Goal: Communication & Community: Answer question/provide support

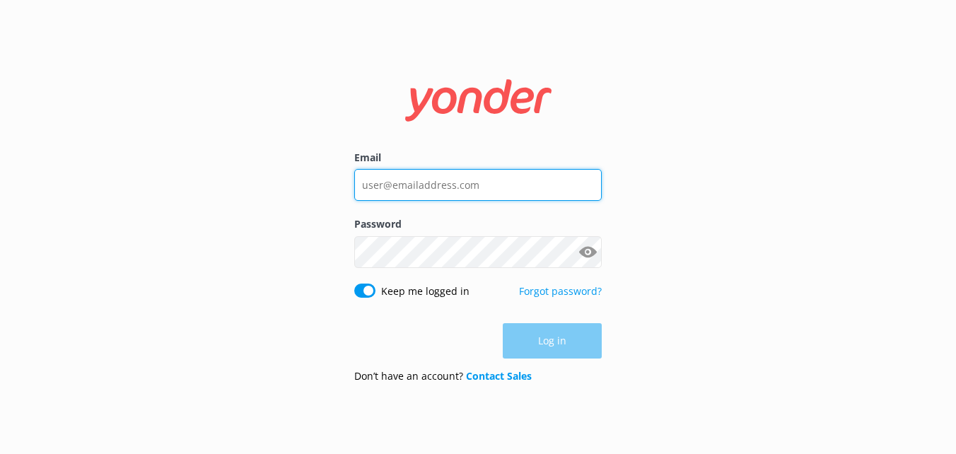
type input "[EMAIL_ADDRESS][DOMAIN_NAME]"
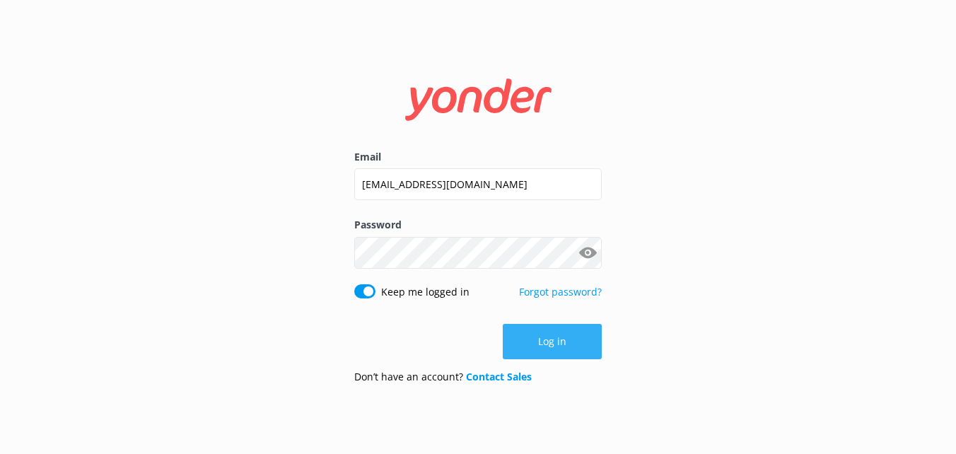
click at [555, 335] on div "Log in" at bounding box center [478, 341] width 248 height 35
click at [555, 335] on button "Log in" at bounding box center [552, 341] width 99 height 35
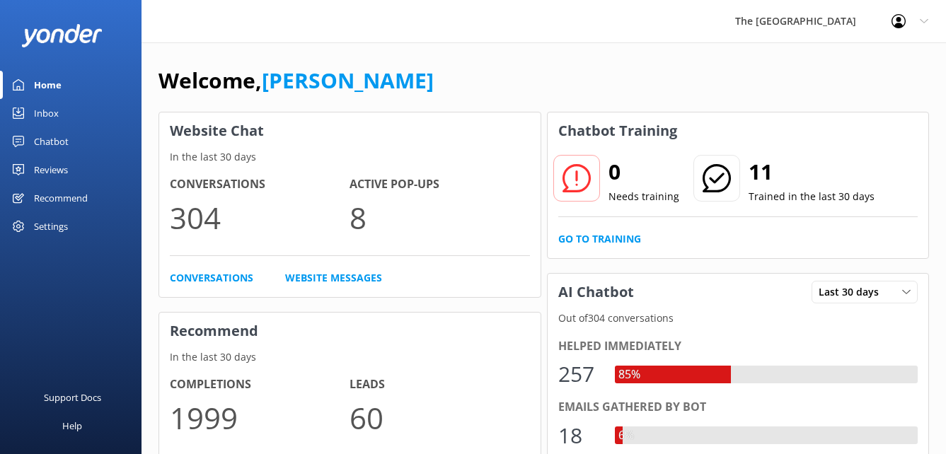
click at [57, 111] on div "Inbox" at bounding box center [46, 113] width 25 height 28
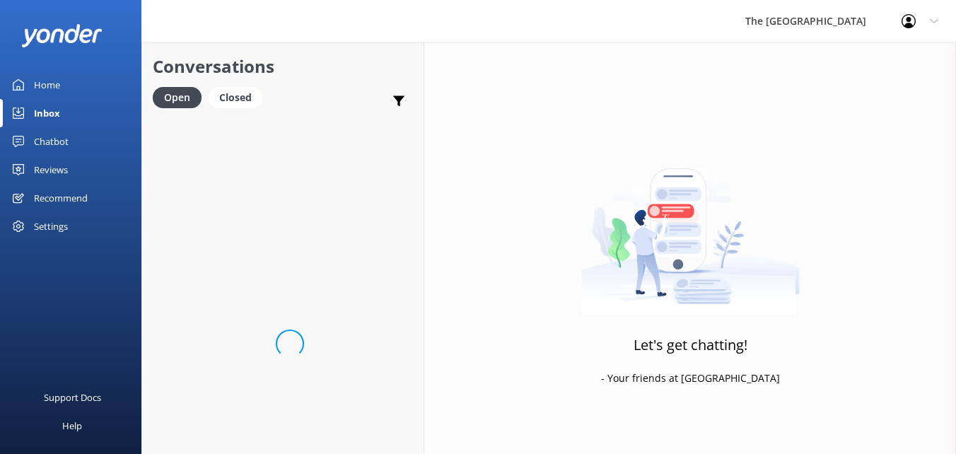
click at [57, 111] on div "Inbox" at bounding box center [47, 113] width 26 height 28
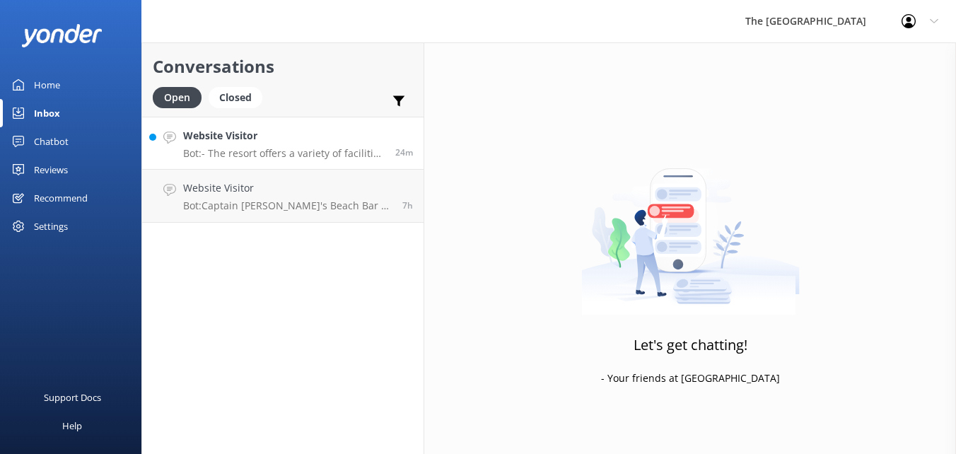
click at [274, 156] on p "Bot: - The resort offers a variety of facilities and activities for kids, inclu…" at bounding box center [284, 153] width 202 height 13
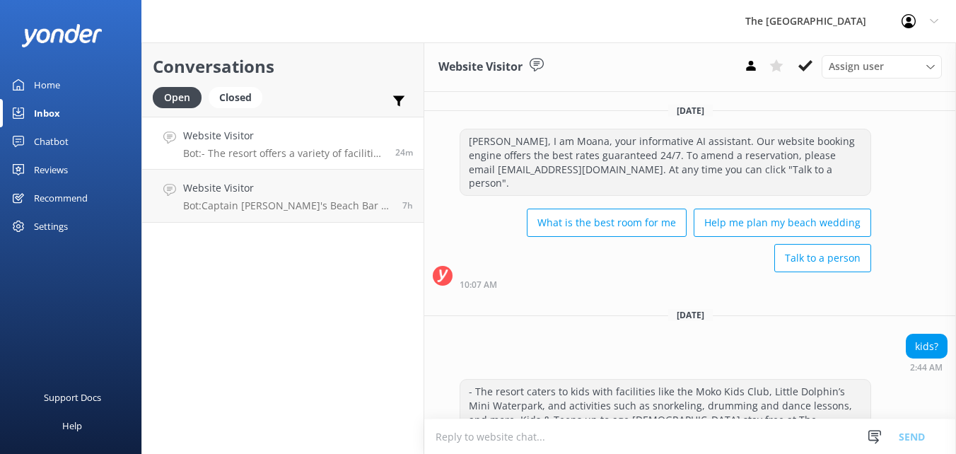
click at [294, 157] on p "Bot: - The resort offers a variety of facilities and activities for kids, inclu…" at bounding box center [284, 153] width 202 height 13
click at [293, 204] on p "Bot: Captain [PERSON_NAME]'s Beach Bar & Grill offers live entertainment with l…" at bounding box center [287, 205] width 209 height 13
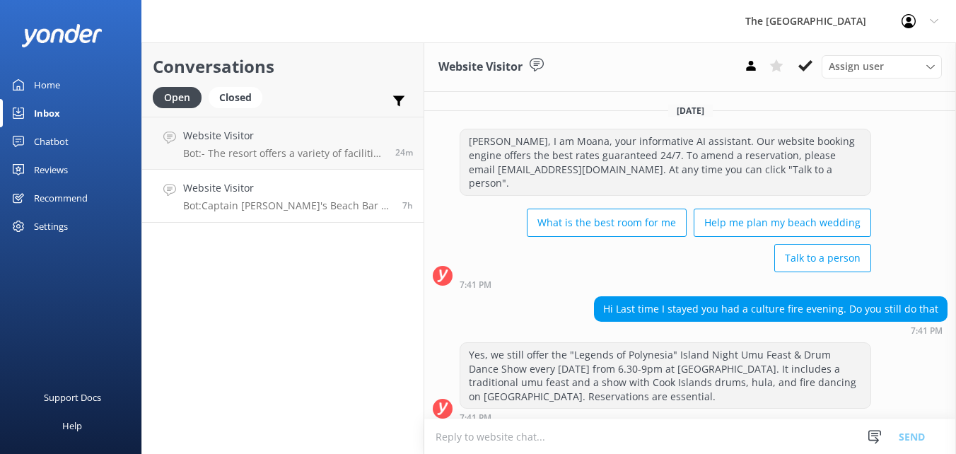
drag, startPoint x: 956, startPoint y: 83, endPoint x: 958, endPoint y: 92, distance: 9.4
click at [956, 92] on html "The [GEOGRAPHIC_DATA] Resort Profile Settings Logout Home Inbox Chatbot Content…" at bounding box center [478, 227] width 956 height 454
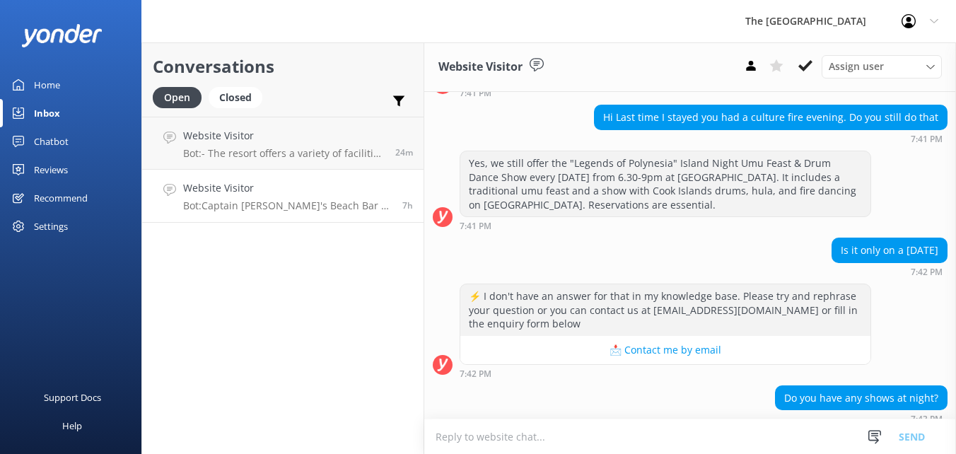
scroll to position [175, 0]
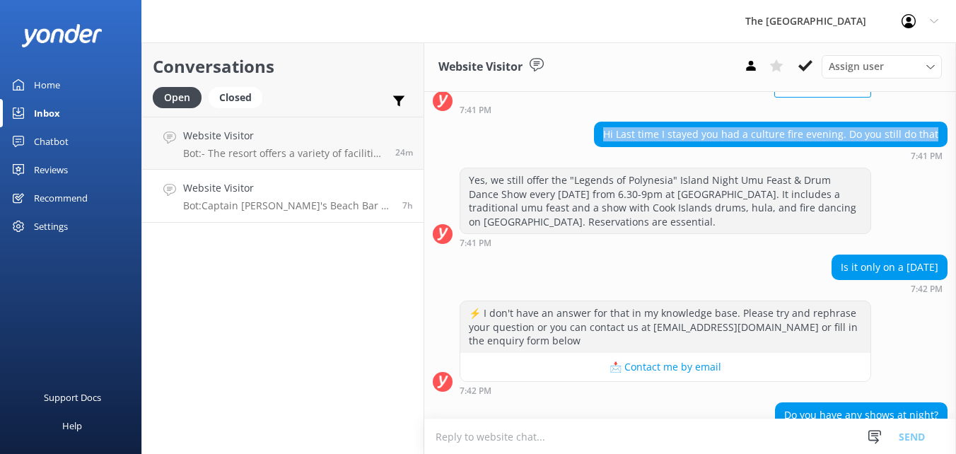
drag, startPoint x: 928, startPoint y: 120, endPoint x: 595, endPoint y: 126, distance: 333.2
click at [595, 126] on div "Hi Last time I stayed you had a culture fire evening. Do you still do that" at bounding box center [771, 134] width 352 height 24
copy div "Hi Last time I stayed you had a culture fire evening. Do you still do that"
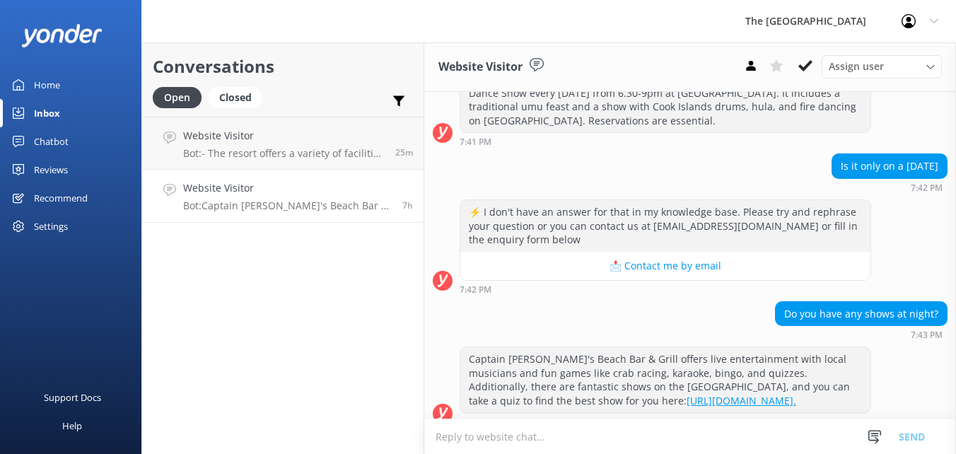
scroll to position [277, 0]
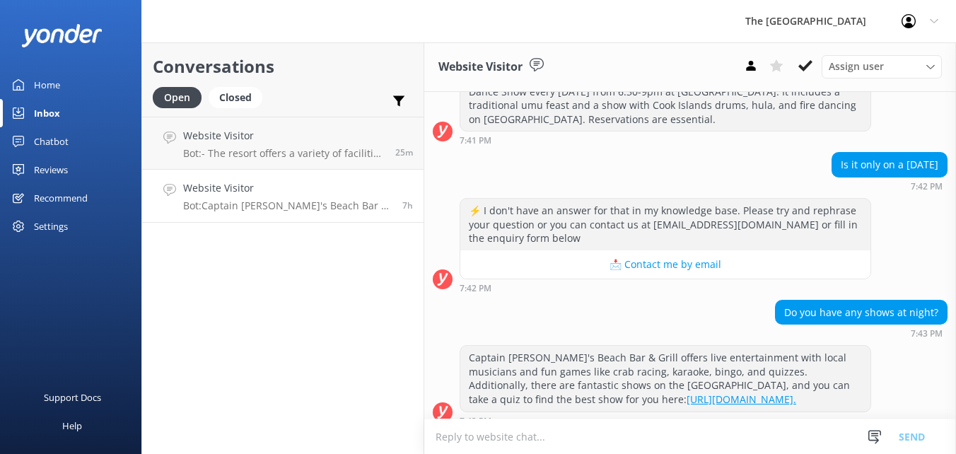
click at [680, 431] on textarea at bounding box center [690, 436] width 532 height 35
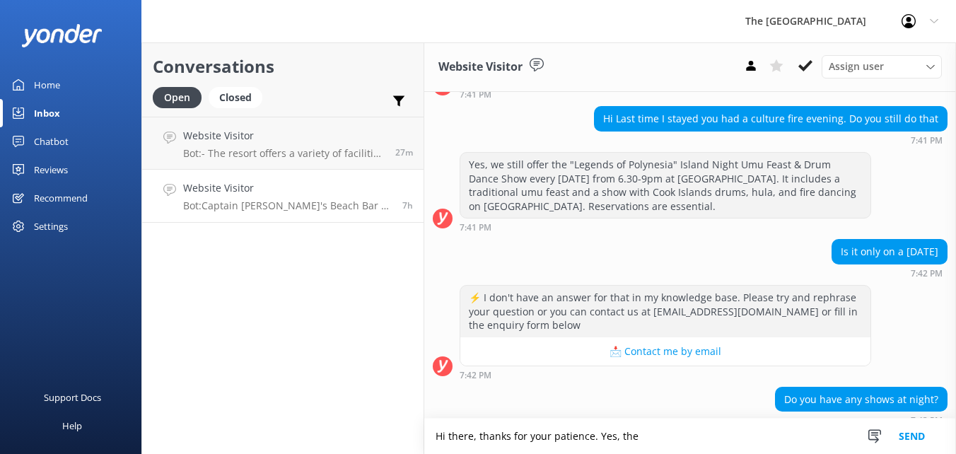
scroll to position [186, 0]
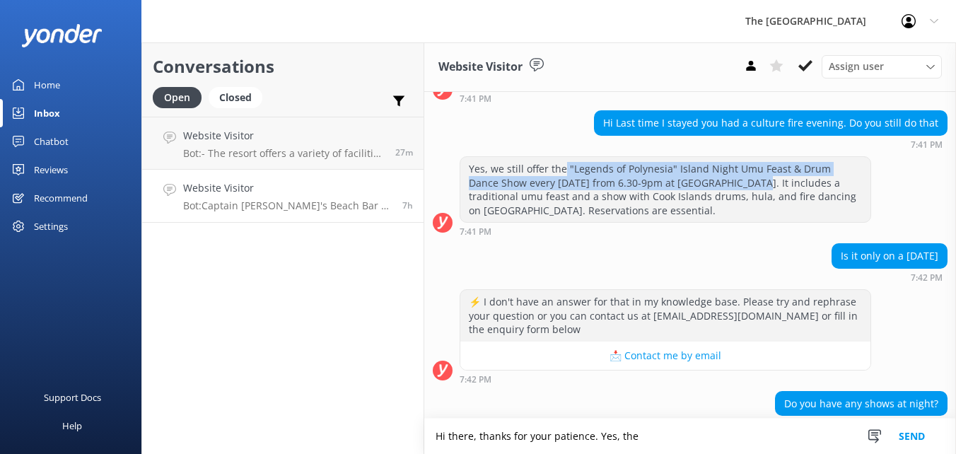
drag, startPoint x: 564, startPoint y: 153, endPoint x: 725, endPoint y: 172, distance: 161.7
click at [725, 172] on div "Yes, we still offer the "Legends of Polynesia" Island Night Umu Feast & Drum Da…" at bounding box center [665, 189] width 410 height 65
copy div ""Legends of Polynesia" Island Night Umu Feast & Drum Dance Show every [DATE] fr…"
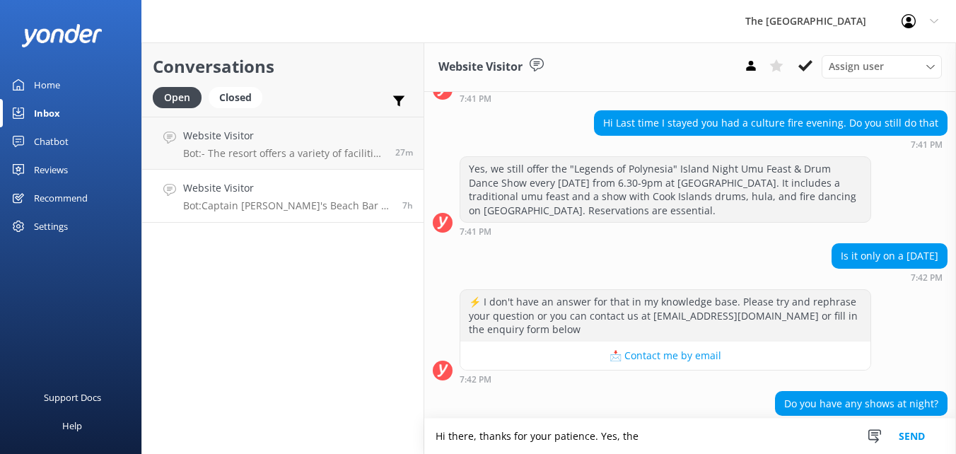
scroll to position [278, 0]
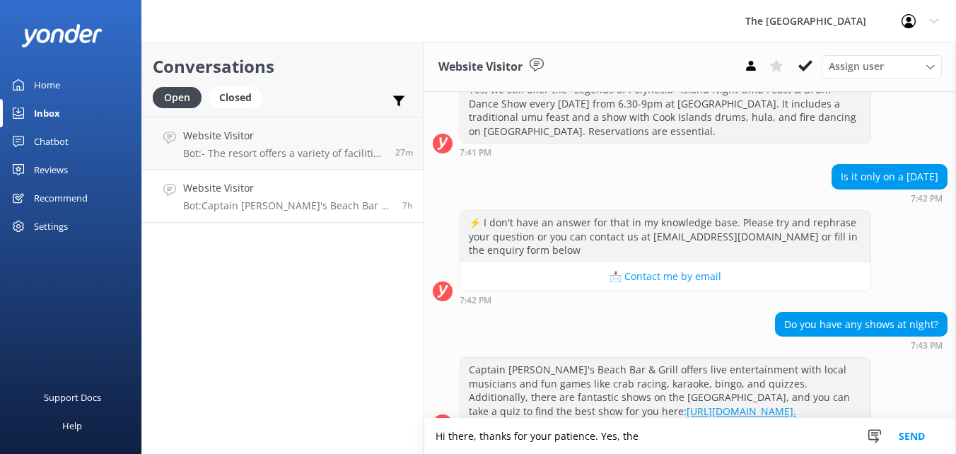
click at [680, 429] on textarea "Hi there, thanks for your patience. Yes, the" at bounding box center [690, 436] width 532 height 35
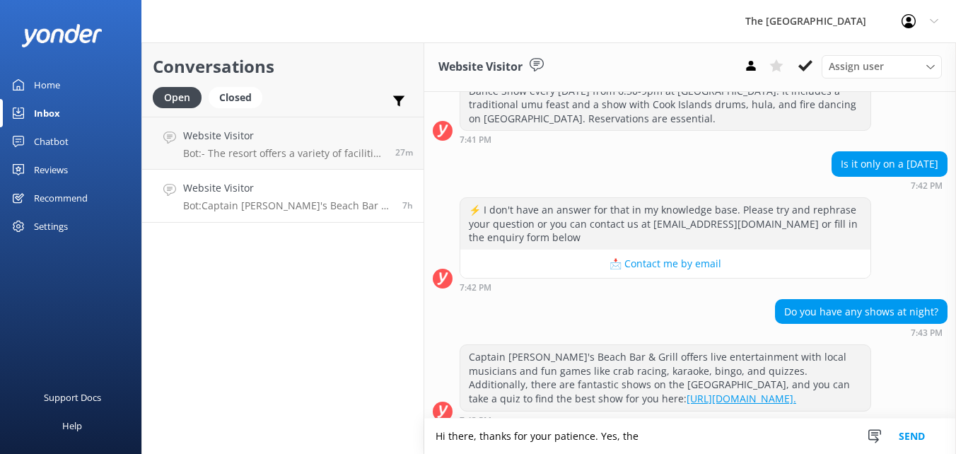
paste textarea ""Legends of Polynesia" Island Night Umu Feast & Drum Dance Show every [DATE] fr…"
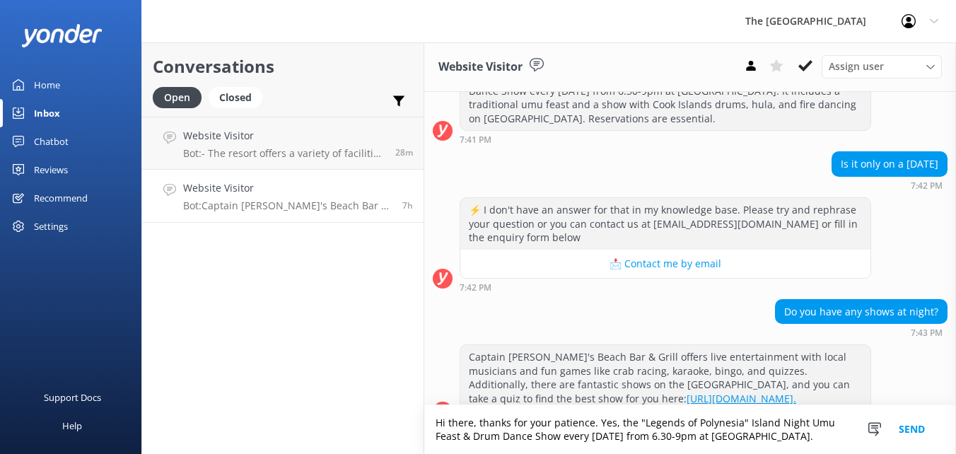
scroll to position [291, 0]
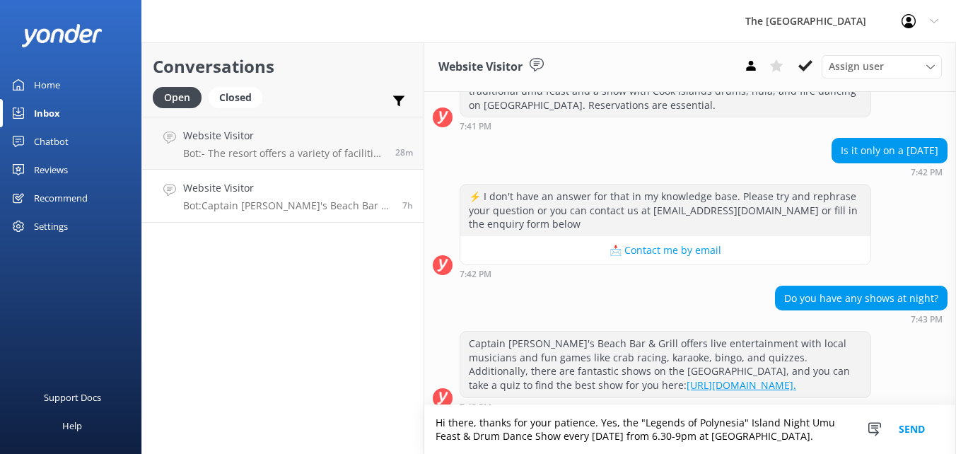
click at [797, 436] on textarea "Hi there, thanks for your patience. Yes, the "Legends of Polynesia" Island Nigh…" at bounding box center [690, 429] width 532 height 49
type textarea "Hi there, thanks for your patience. Yes, the "Legends of Polynesia" Island Nigh…"
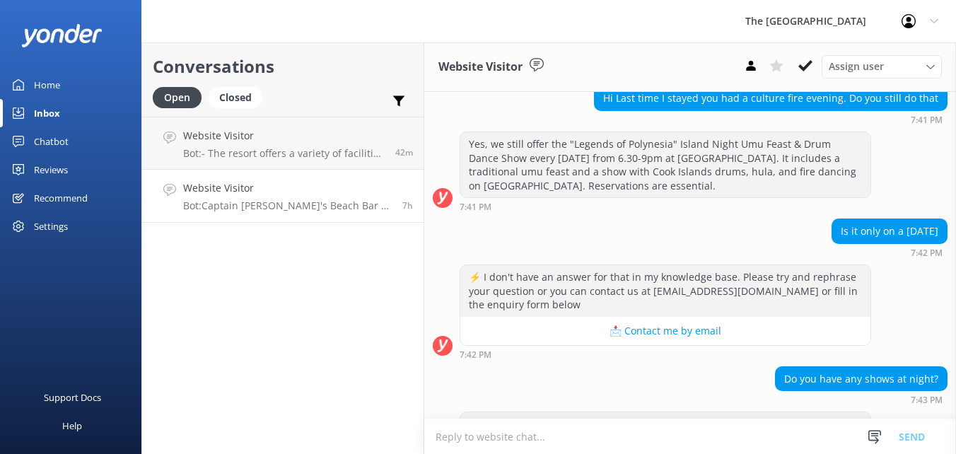
scroll to position [204, 0]
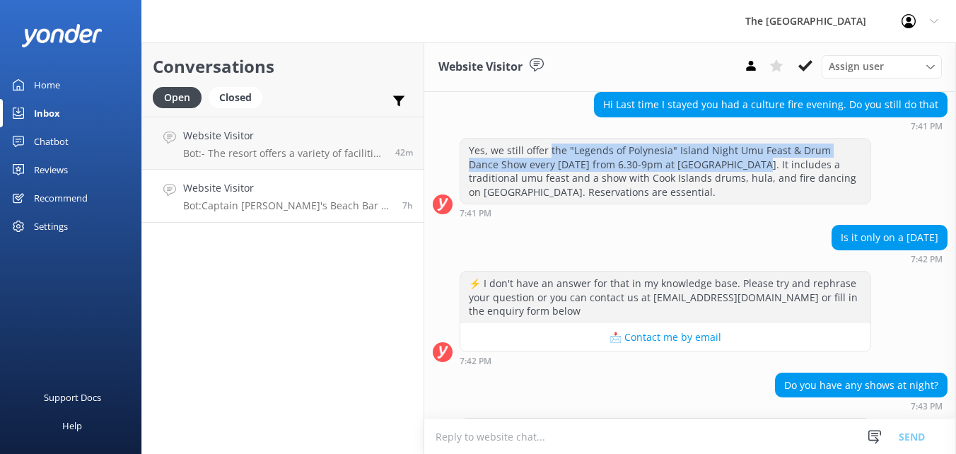
drag, startPoint x: 549, startPoint y: 137, endPoint x: 726, endPoint y: 152, distance: 178.1
click at [726, 152] on div "Yes, we still offer the "Legends of Polynesia" Island Night Umu Feast & Drum Da…" at bounding box center [665, 171] width 410 height 65
copy div "the "Legends of Polynesia" Island Night Umu Feast & Drum Dance Show every [DATE…"
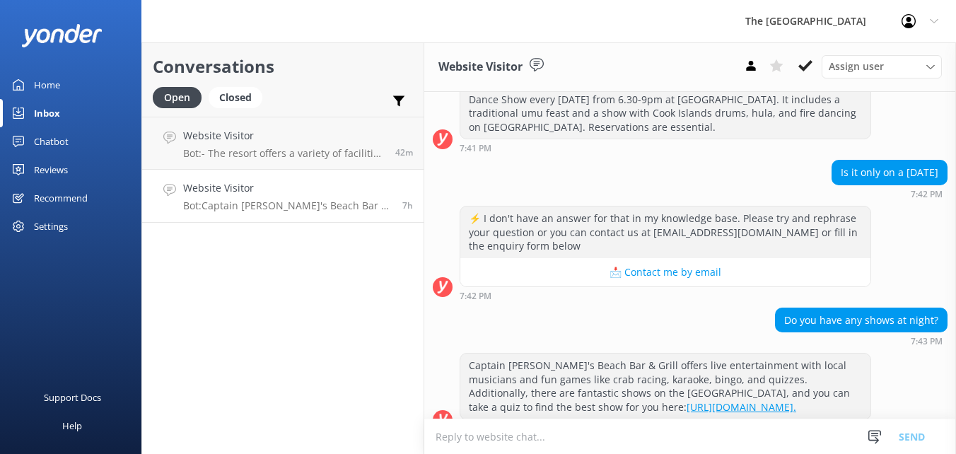
click at [624, 441] on textarea at bounding box center [690, 436] width 532 height 35
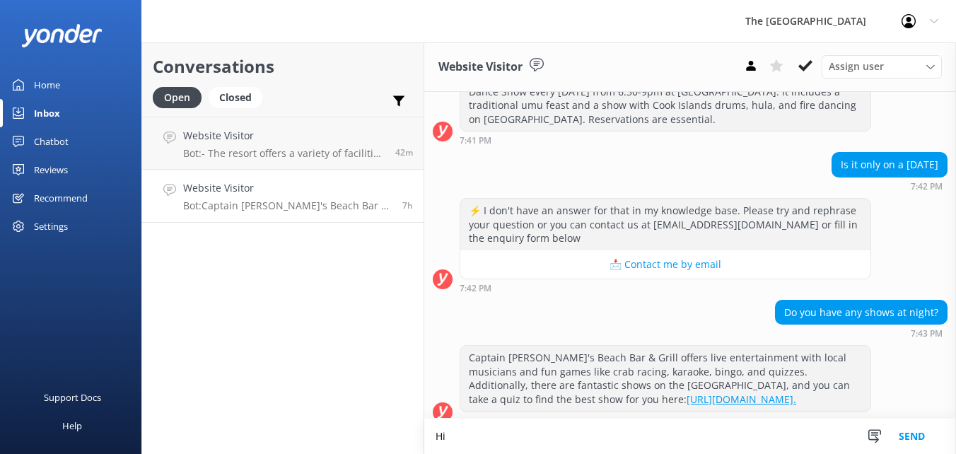
scroll to position [278, 0]
type textarea "H"
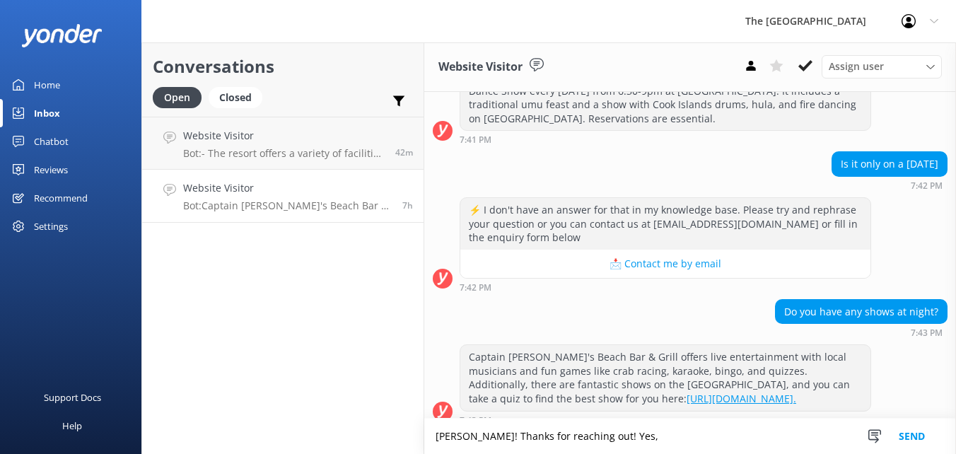
paste textarea "the "Legends of Polynesia" Island Night Umu Feast & Drum Dance Show every [DATE…"
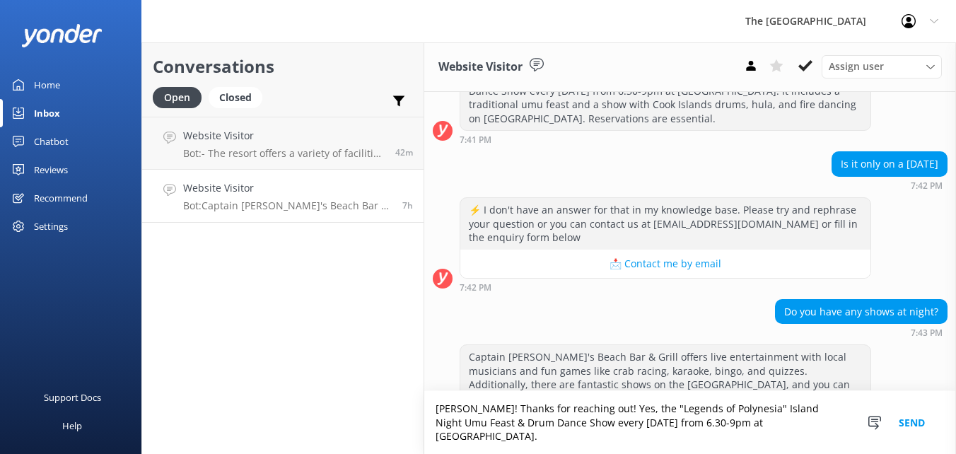
click at [559, 434] on textarea "[PERSON_NAME]! Thanks for reaching out! Yes, the "Legends of Polynesia" Island …" at bounding box center [690, 422] width 532 height 63
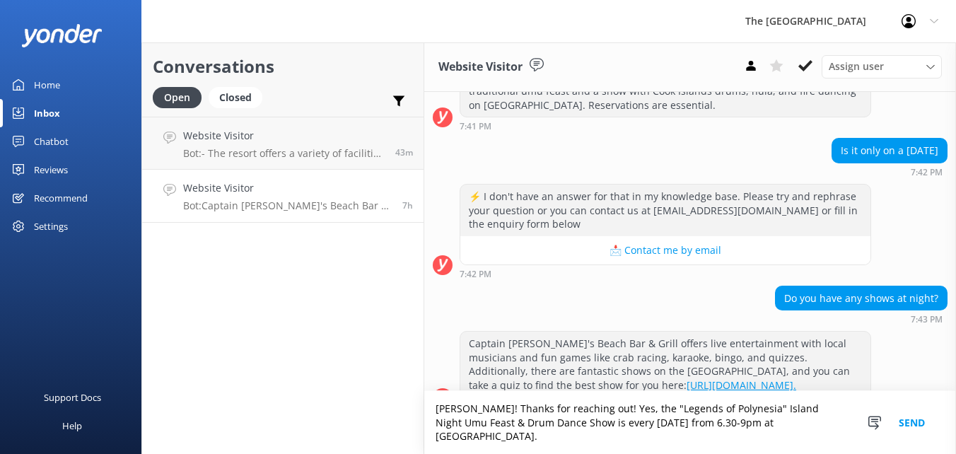
type textarea "[PERSON_NAME]! Thanks for reaching out! Yes, the "Legends of Polynesia" Island …"
click at [901, 431] on button "Send" at bounding box center [912, 422] width 53 height 63
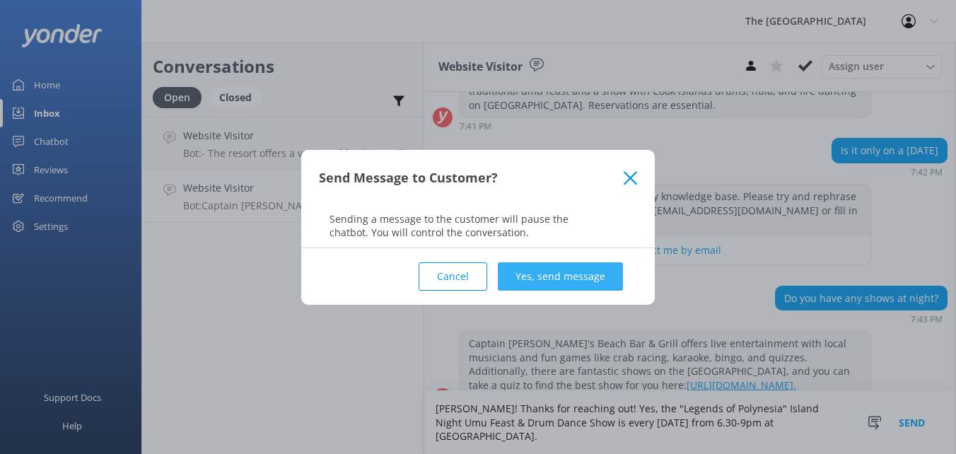
click at [569, 284] on button "Yes, send message" at bounding box center [560, 276] width 125 height 28
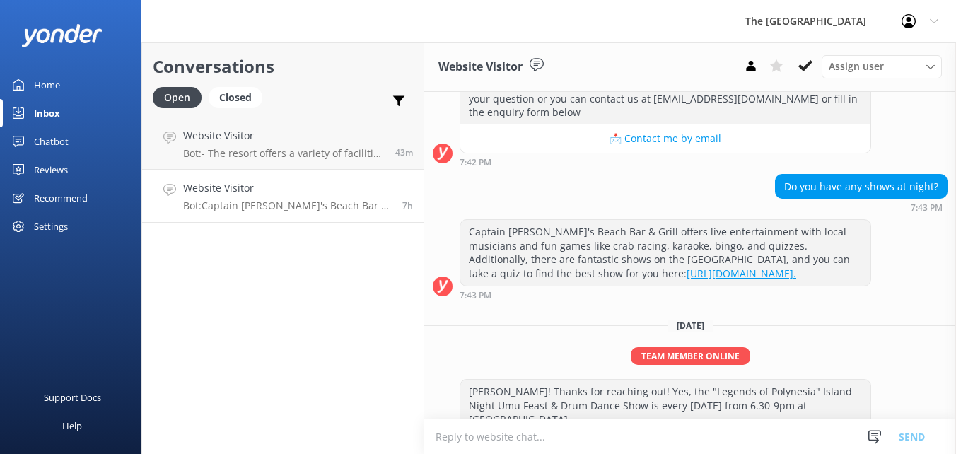
scroll to position [423, 0]
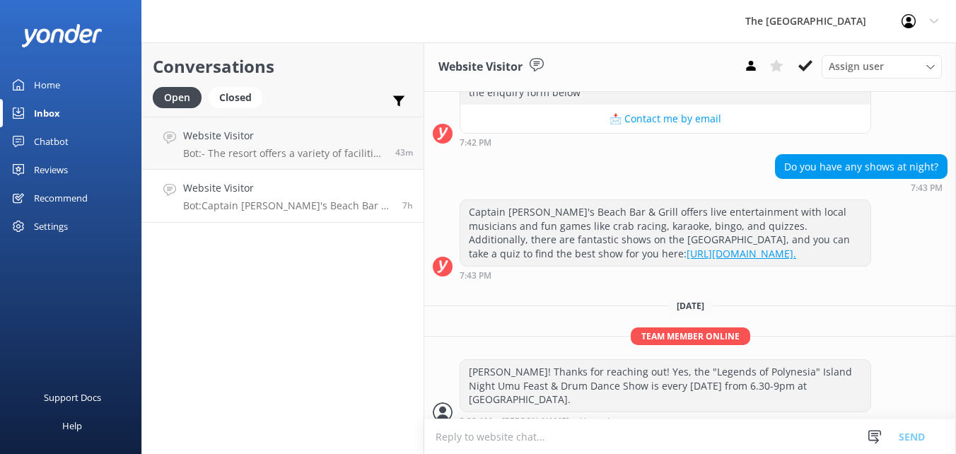
click at [292, 206] on p "Bot: Captain [PERSON_NAME]'s Beach Bar & Grill offers live entertainment with l…" at bounding box center [287, 205] width 209 height 13
click at [808, 71] on icon at bounding box center [806, 66] width 14 height 14
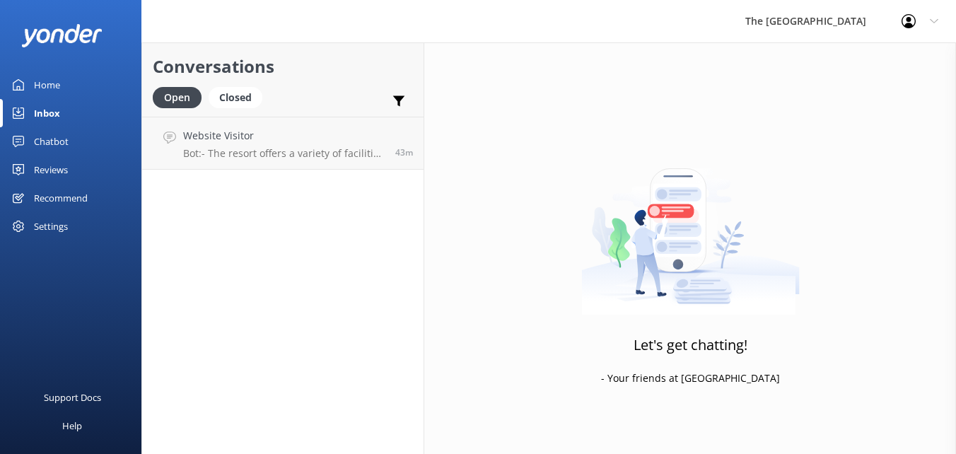
click at [307, 204] on div "Conversations Open Closed Important Assigned to me Unassigned Website Visitor B…" at bounding box center [282, 248] width 283 height 412
click at [309, 167] on link "Website Visitor Bot: - The resort offers a variety of facilities and activities…" at bounding box center [282, 143] width 281 height 53
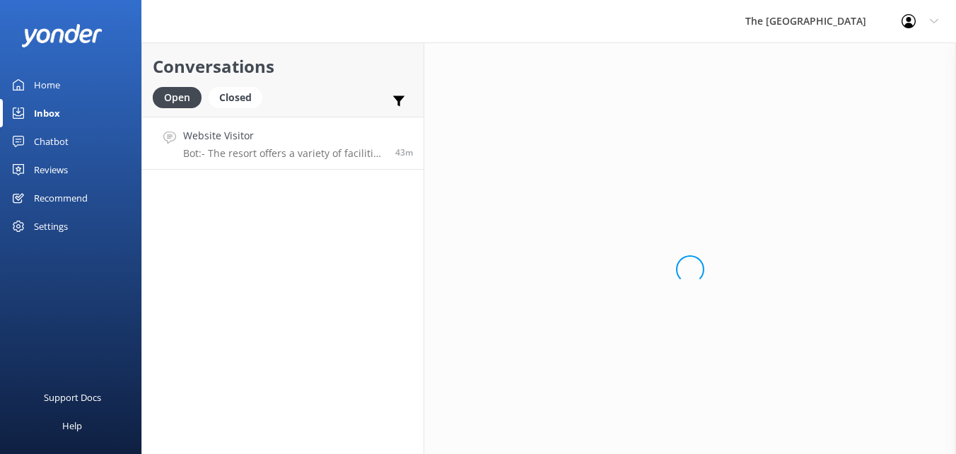
click at [309, 167] on link "Website Visitor Bot: - The resort offers a variety of facilities and activities…" at bounding box center [282, 143] width 281 height 53
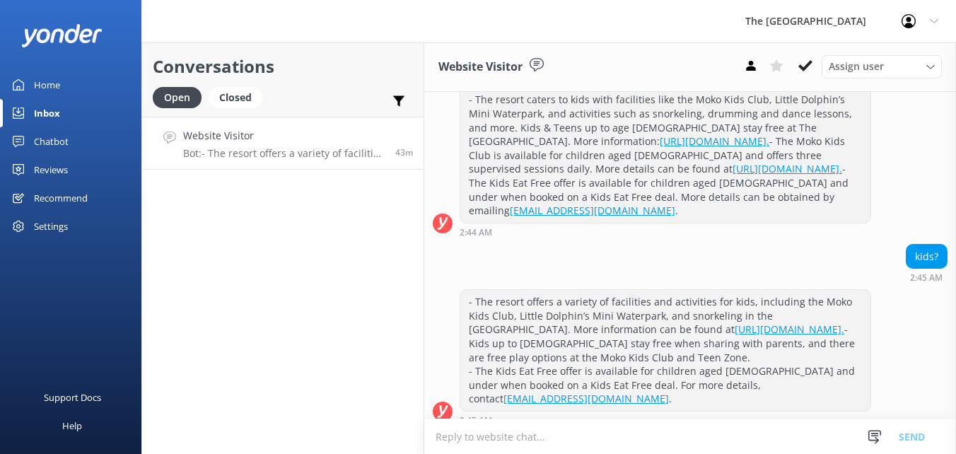
scroll to position [306, 0]
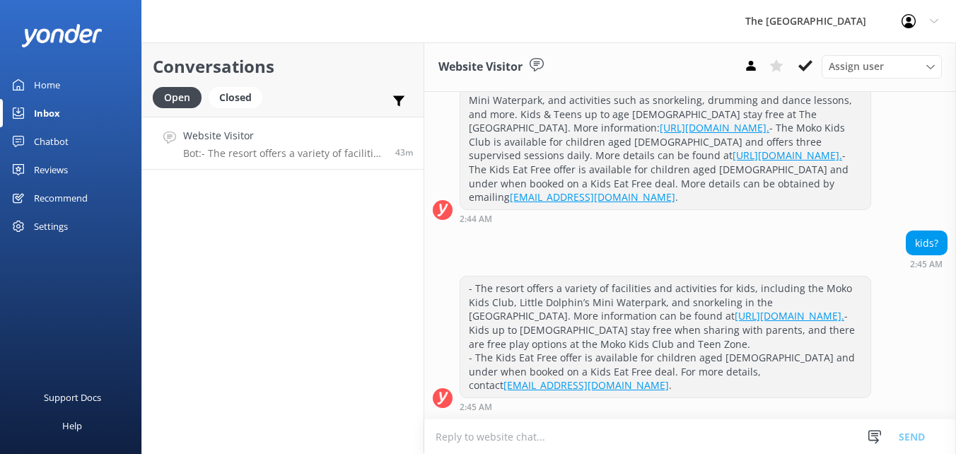
click at [621, 433] on textarea at bounding box center [690, 436] width 532 height 35
type textarea "H"
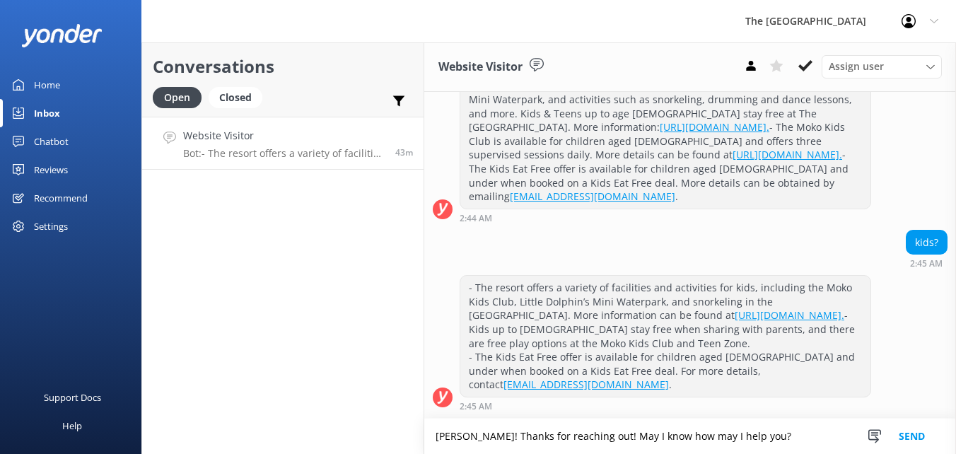
type textarea "[PERSON_NAME]! Thanks for reaching out! May I know how may I help you?"
click at [917, 442] on button "Send" at bounding box center [912, 436] width 53 height 35
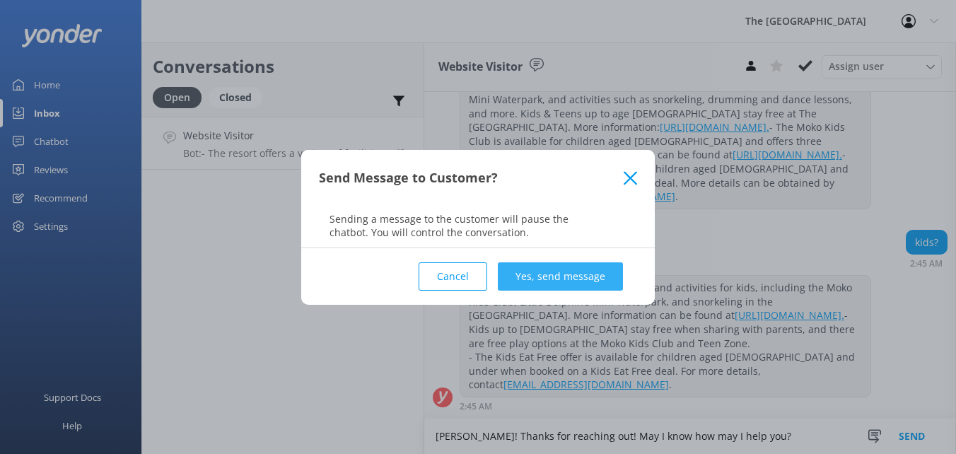
click at [599, 277] on button "Yes, send message" at bounding box center [560, 276] width 125 height 28
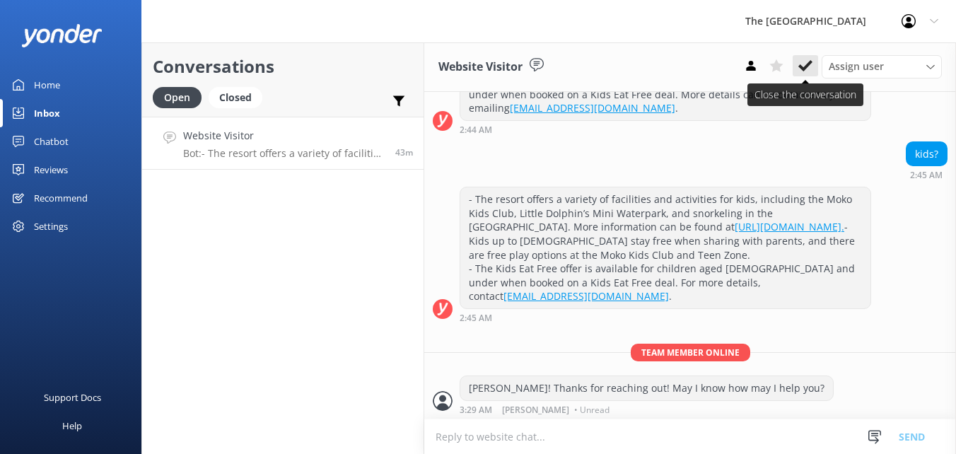
scroll to position [397, 0]
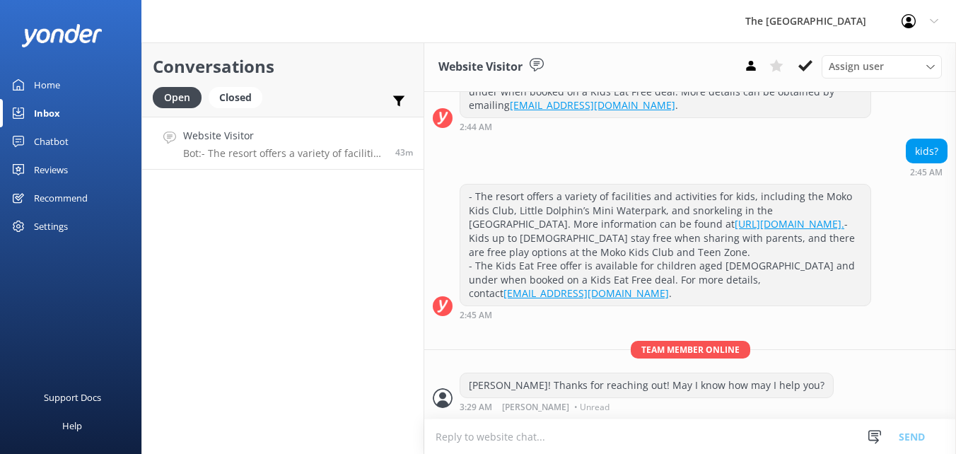
click at [596, 440] on textarea at bounding box center [690, 436] width 532 height 35
type textarea "A"
click at [709, 436] on textarea at bounding box center [690, 436] width 532 height 35
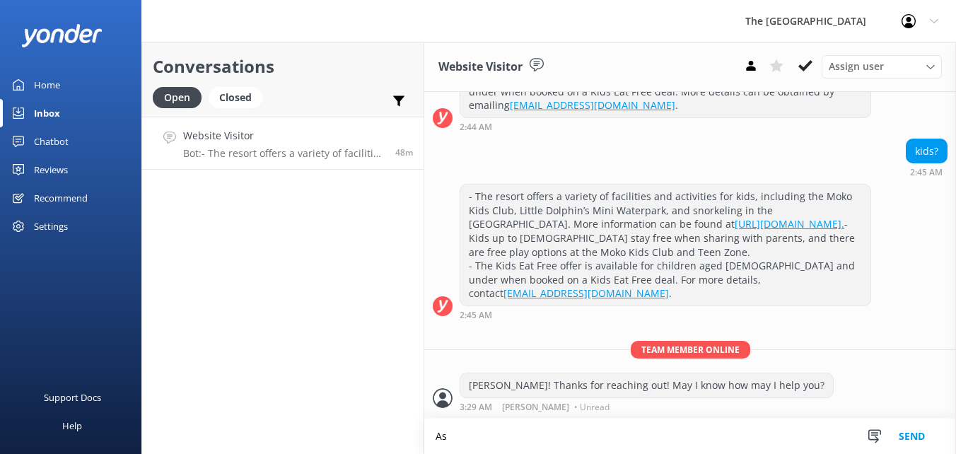
scroll to position [398, 0]
type textarea "Are we still connected?"
click at [910, 445] on button "Send" at bounding box center [912, 436] width 53 height 35
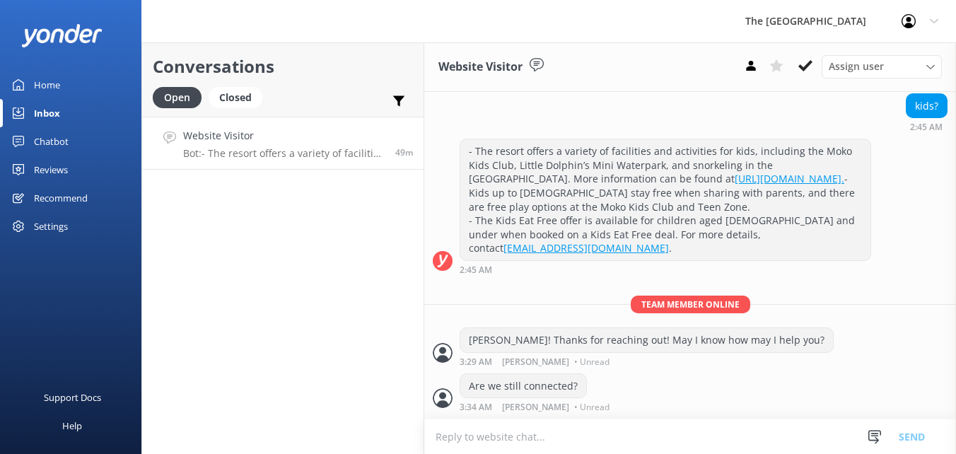
click at [747, 433] on textarea at bounding box center [690, 436] width 532 height 35
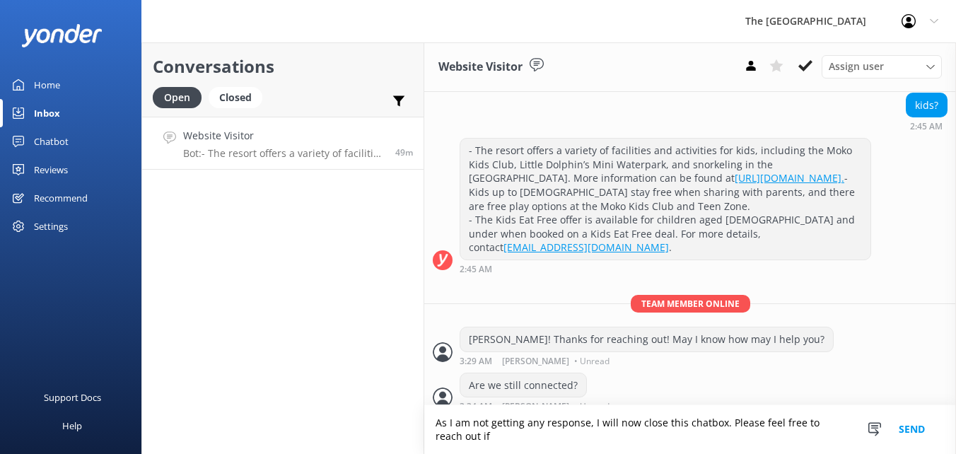
scroll to position [457, 0]
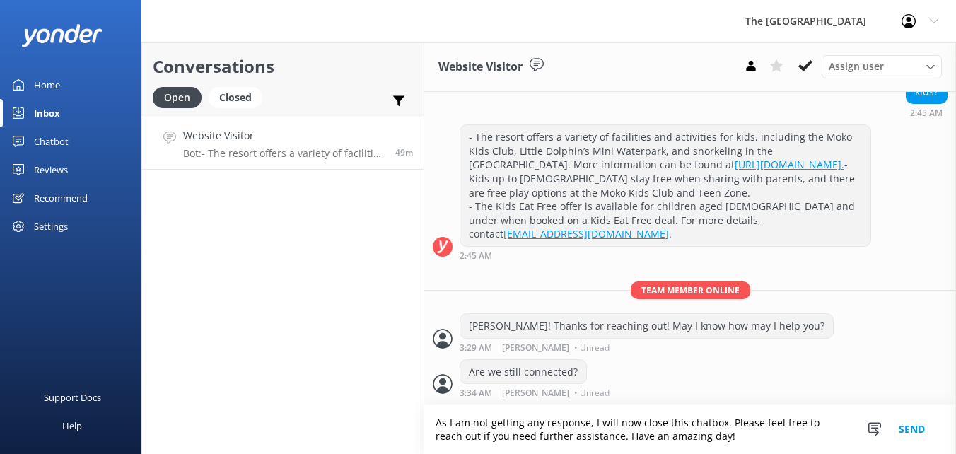
type textarea "As I am not getting any response, I will now close this chatbox. Please feel fr…"
click at [910, 436] on button "Send" at bounding box center [912, 429] width 53 height 49
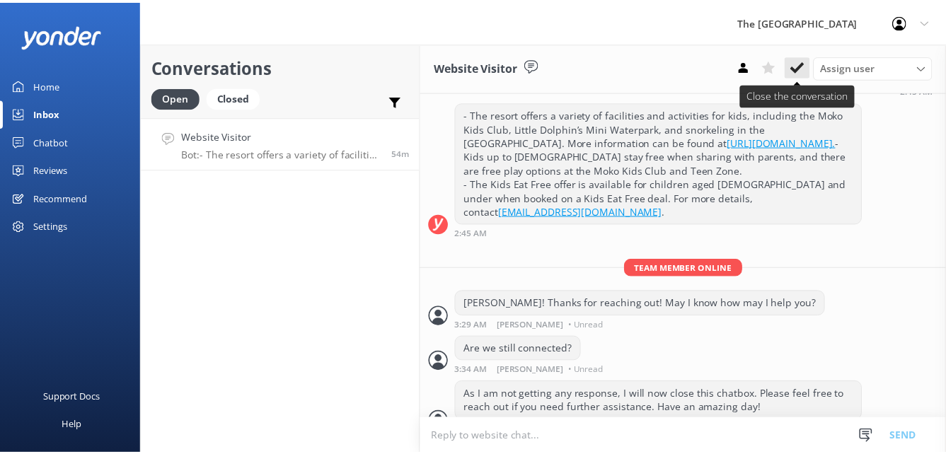
scroll to position [503, 0]
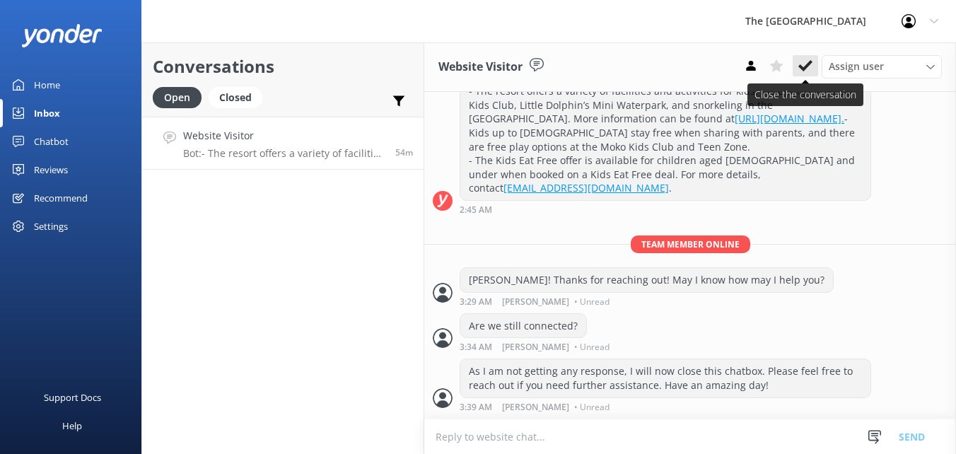
click at [810, 70] on icon at bounding box center [806, 66] width 14 height 14
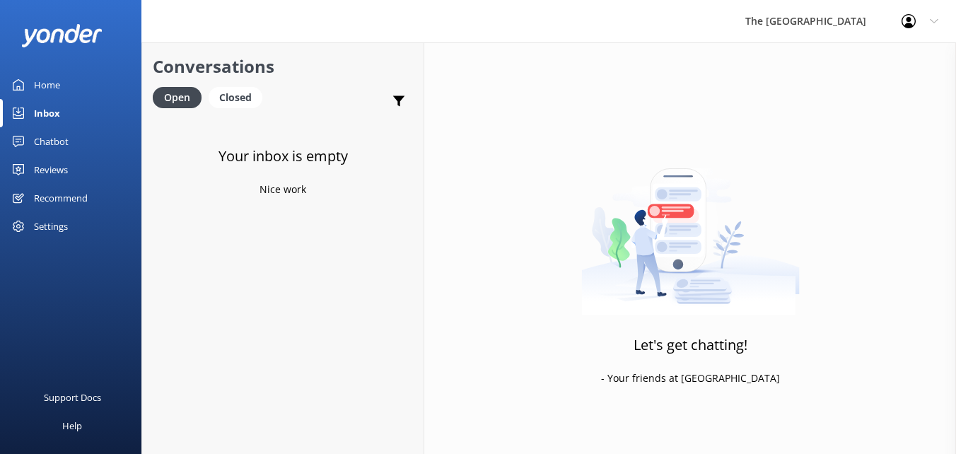
click at [52, 91] on div "Home" at bounding box center [47, 85] width 26 height 28
